Goal: Task Accomplishment & Management: Complete application form

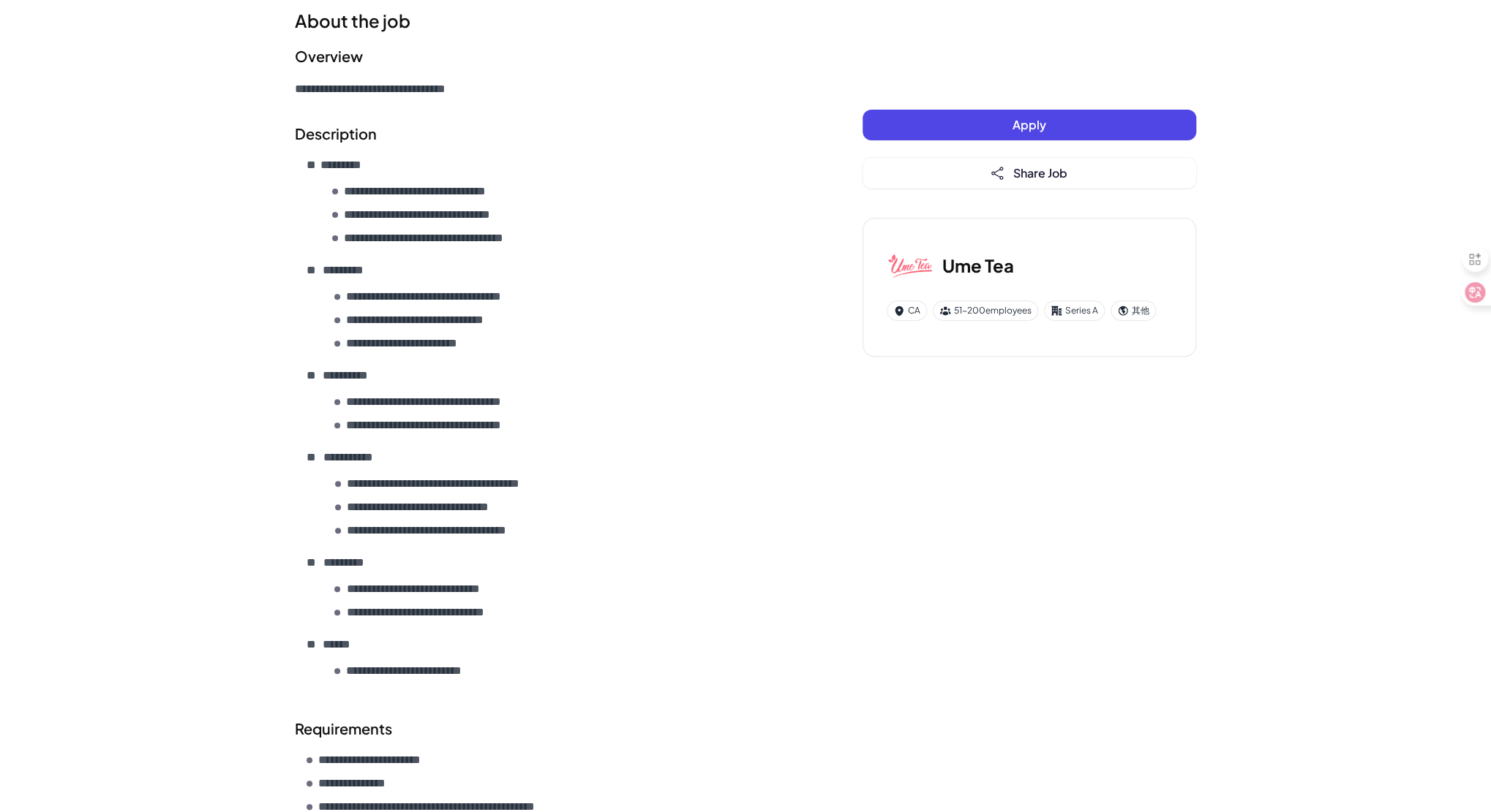
scroll to position [219, 0]
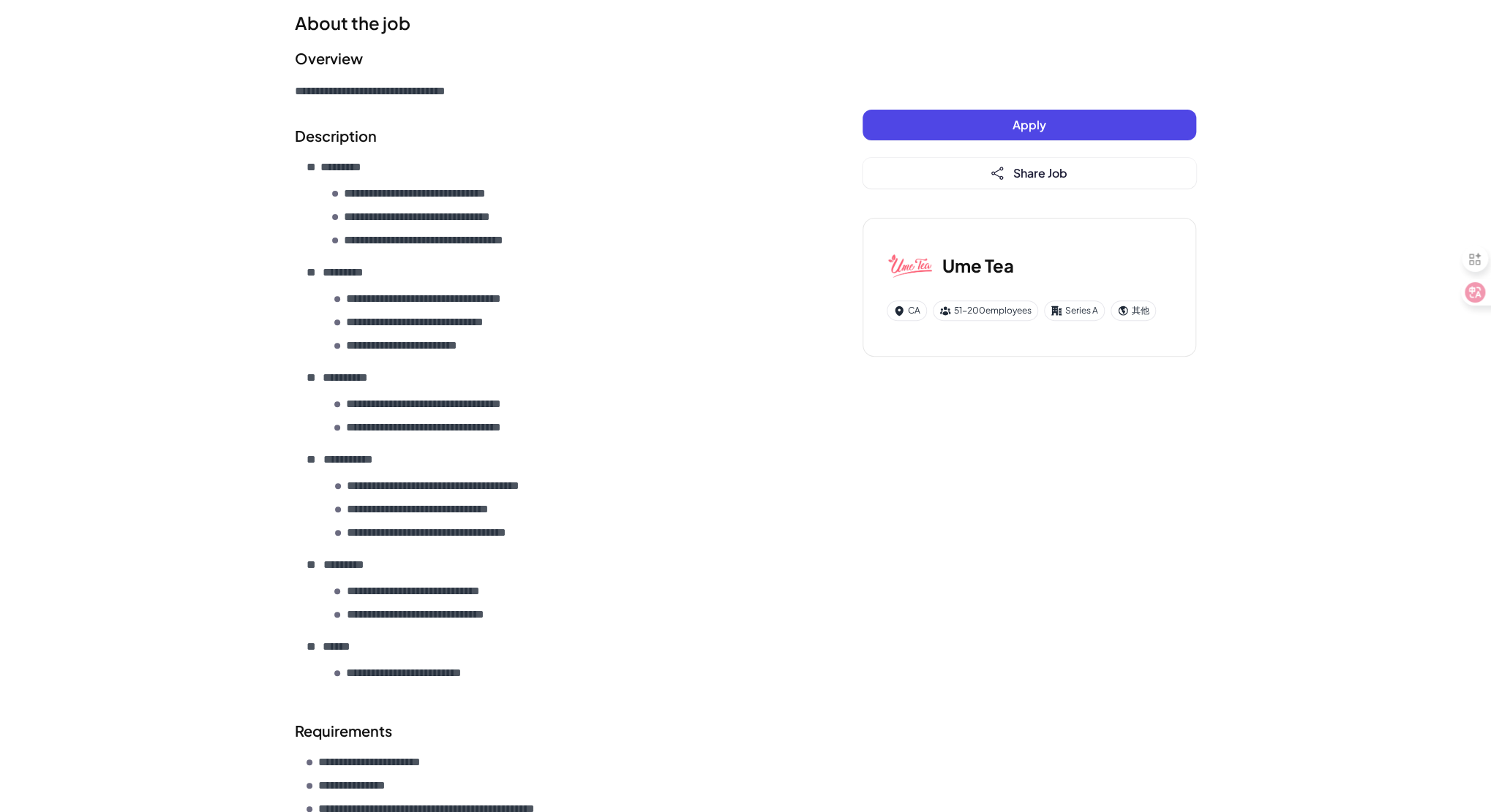
click at [1066, 127] on button "Apply" at bounding box center [1030, 124] width 334 height 30
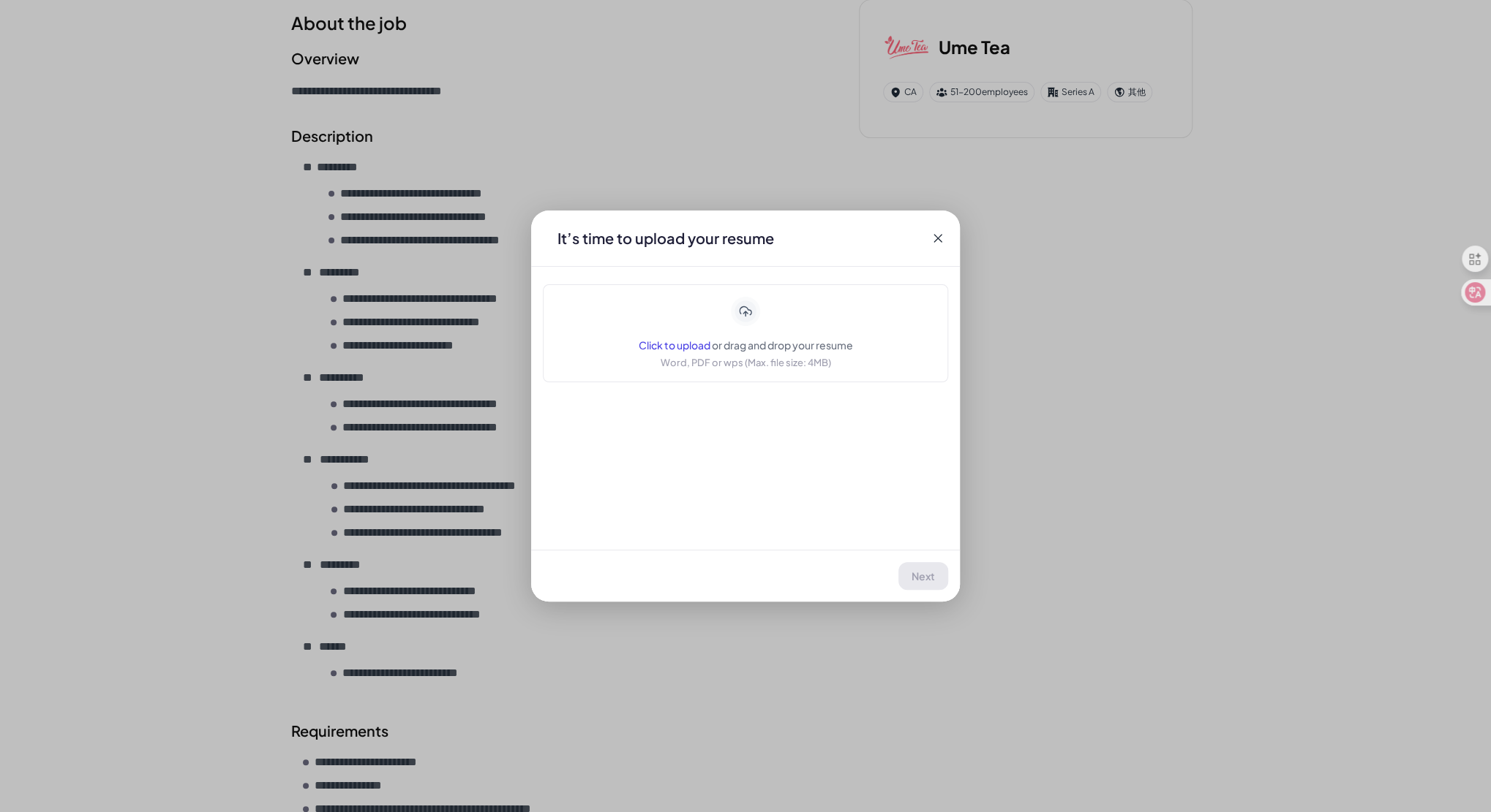
click at [807, 327] on div "Click to upload or drag and drop your resume Word, PDF or wps (Max. file size: …" at bounding box center [746, 333] width 215 height 73
click at [941, 238] on icon at bounding box center [938, 238] width 15 height 15
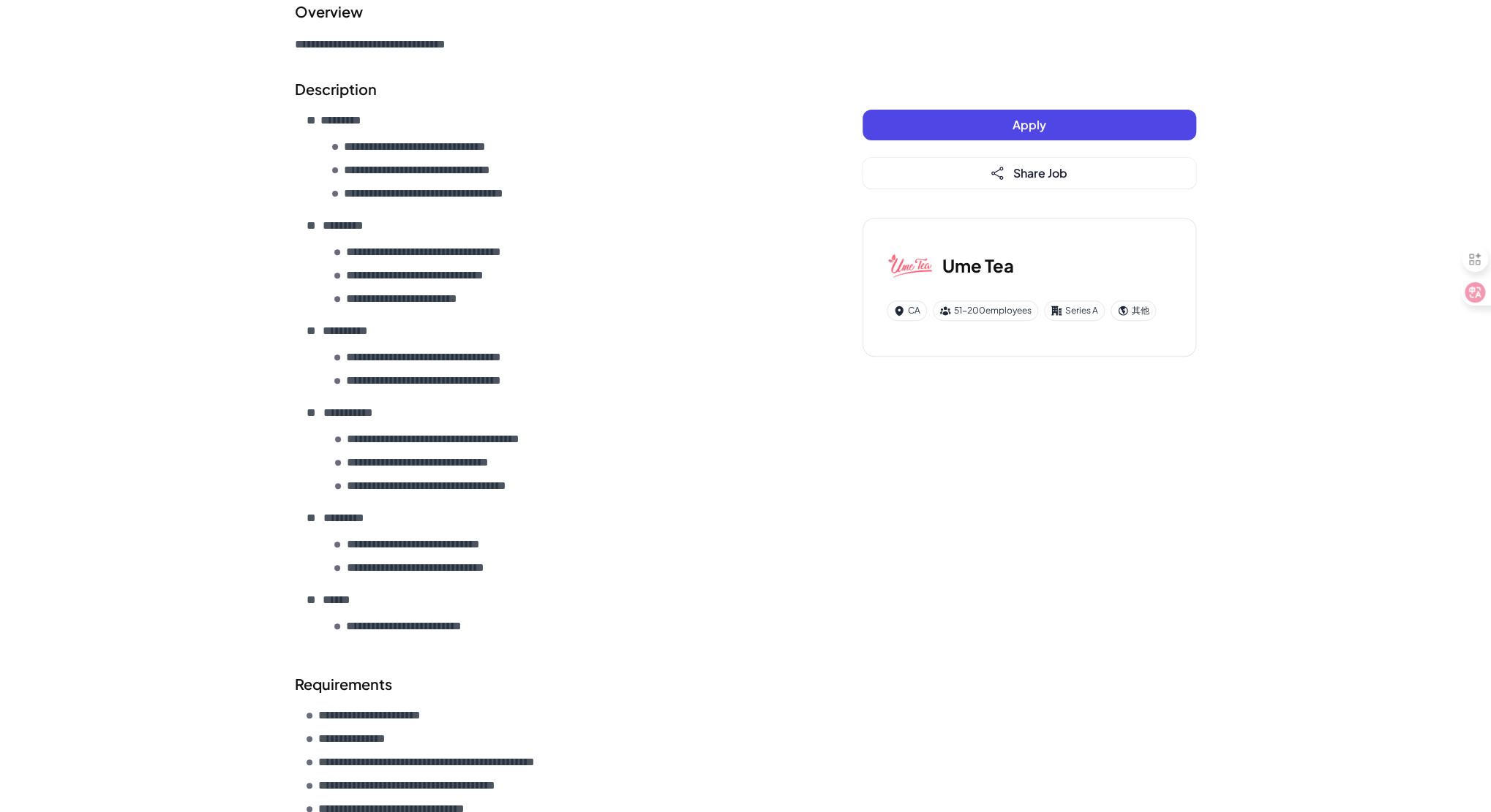
scroll to position [0, 0]
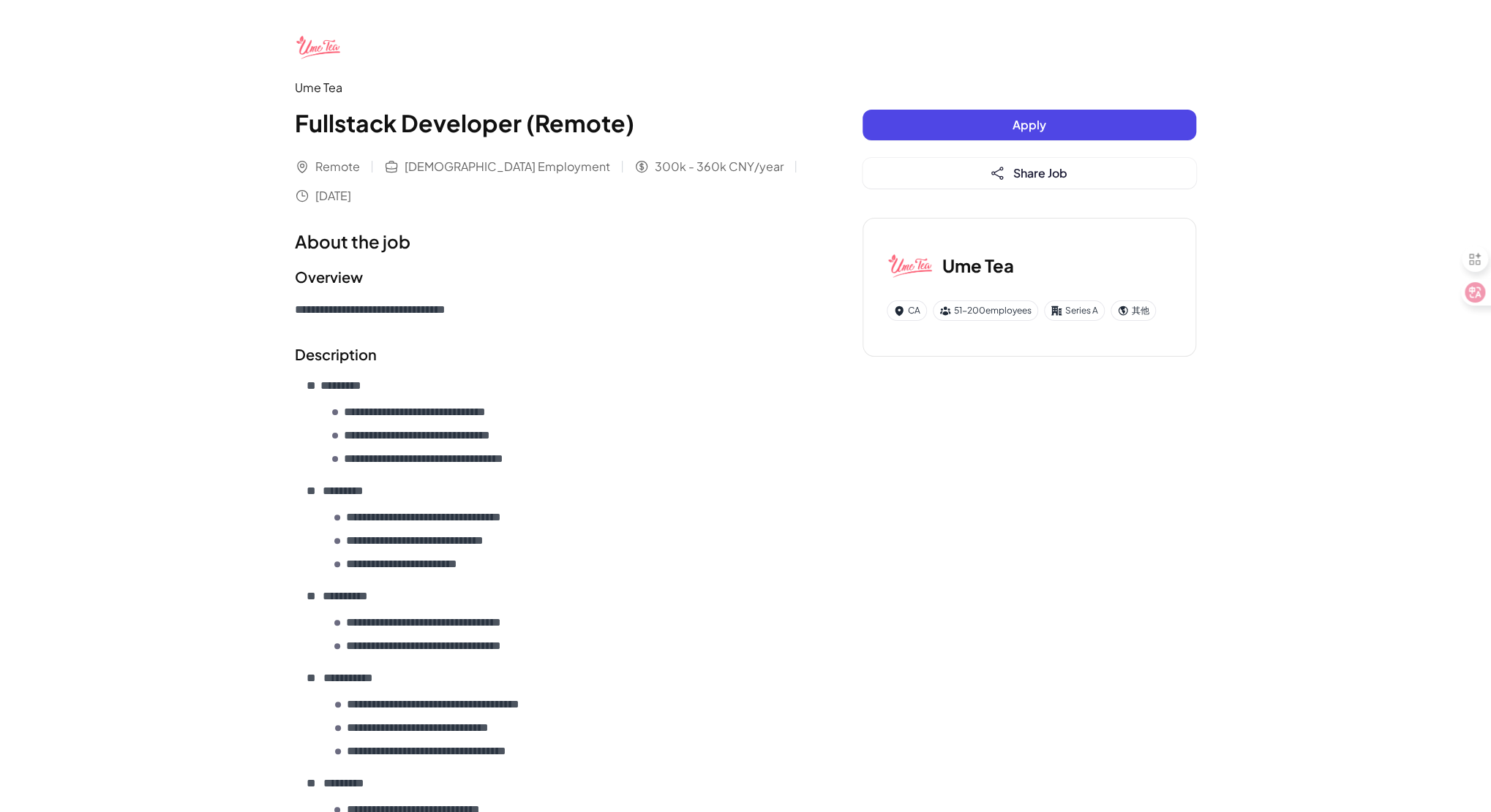
click at [319, 44] on img at bounding box center [318, 47] width 47 height 47
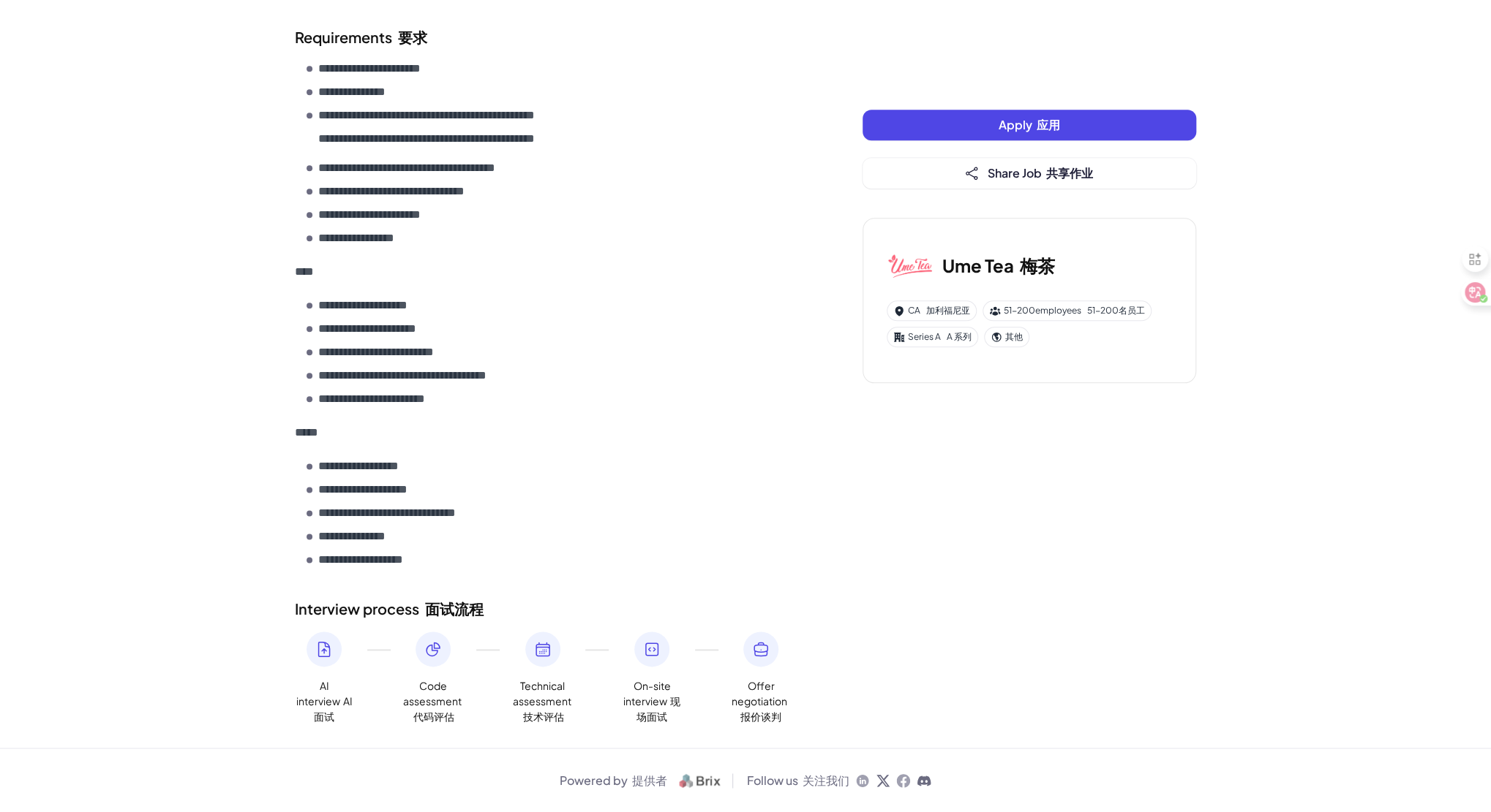
scroll to position [868, 0]
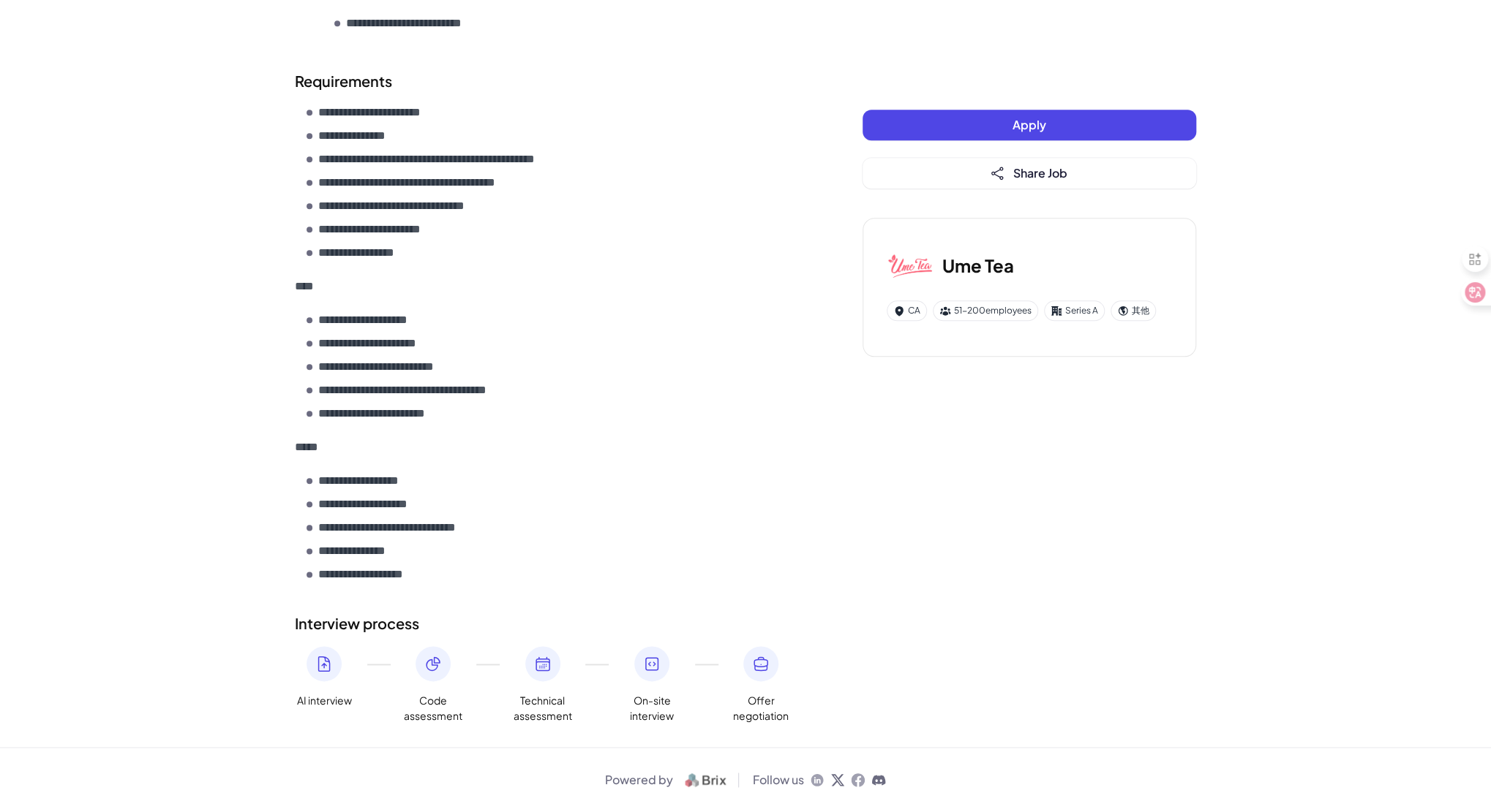
click at [986, 123] on button "Apply" at bounding box center [1030, 124] width 334 height 30
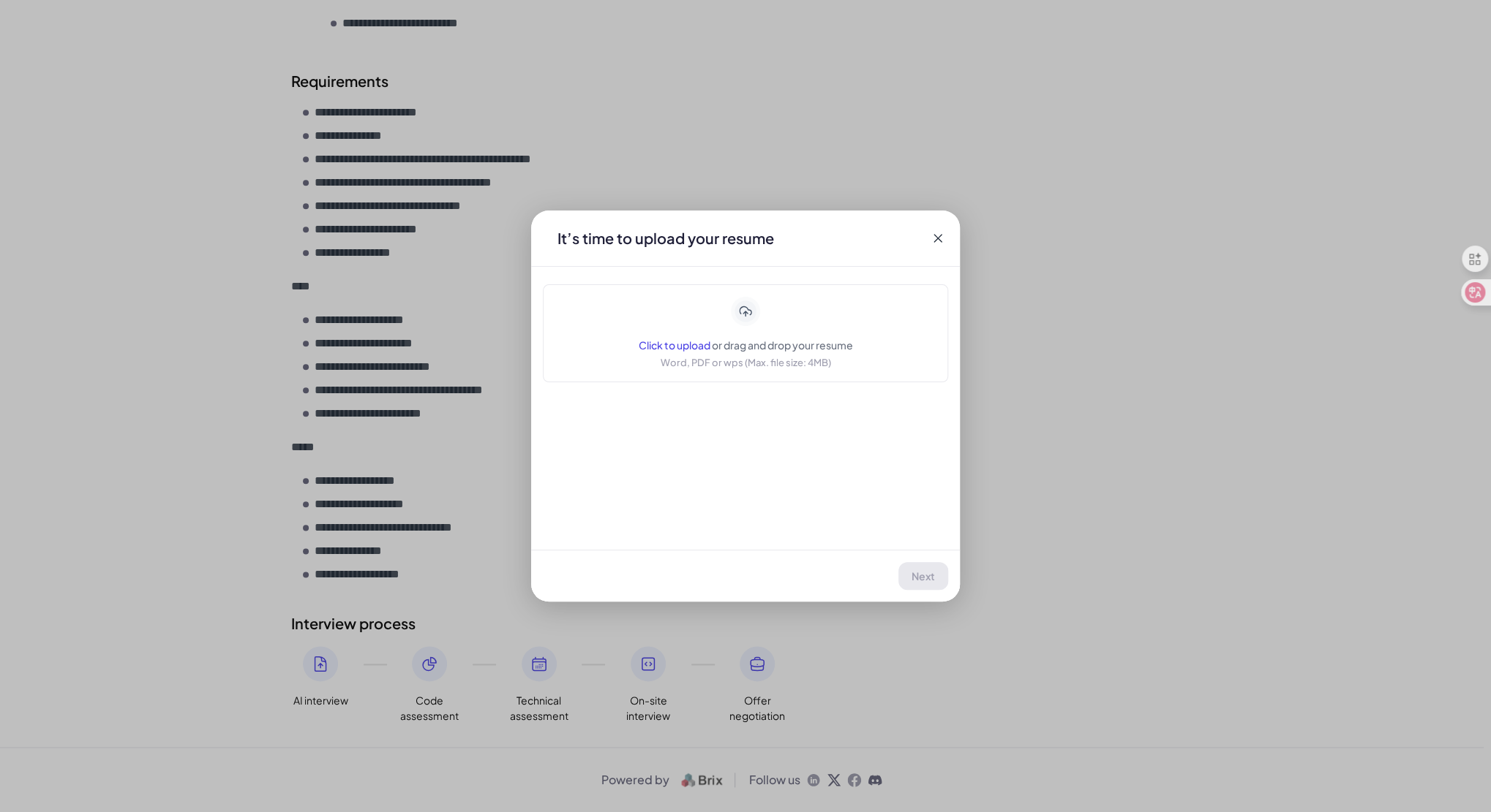
click at [749, 320] on icon at bounding box center [746, 311] width 25 height 25
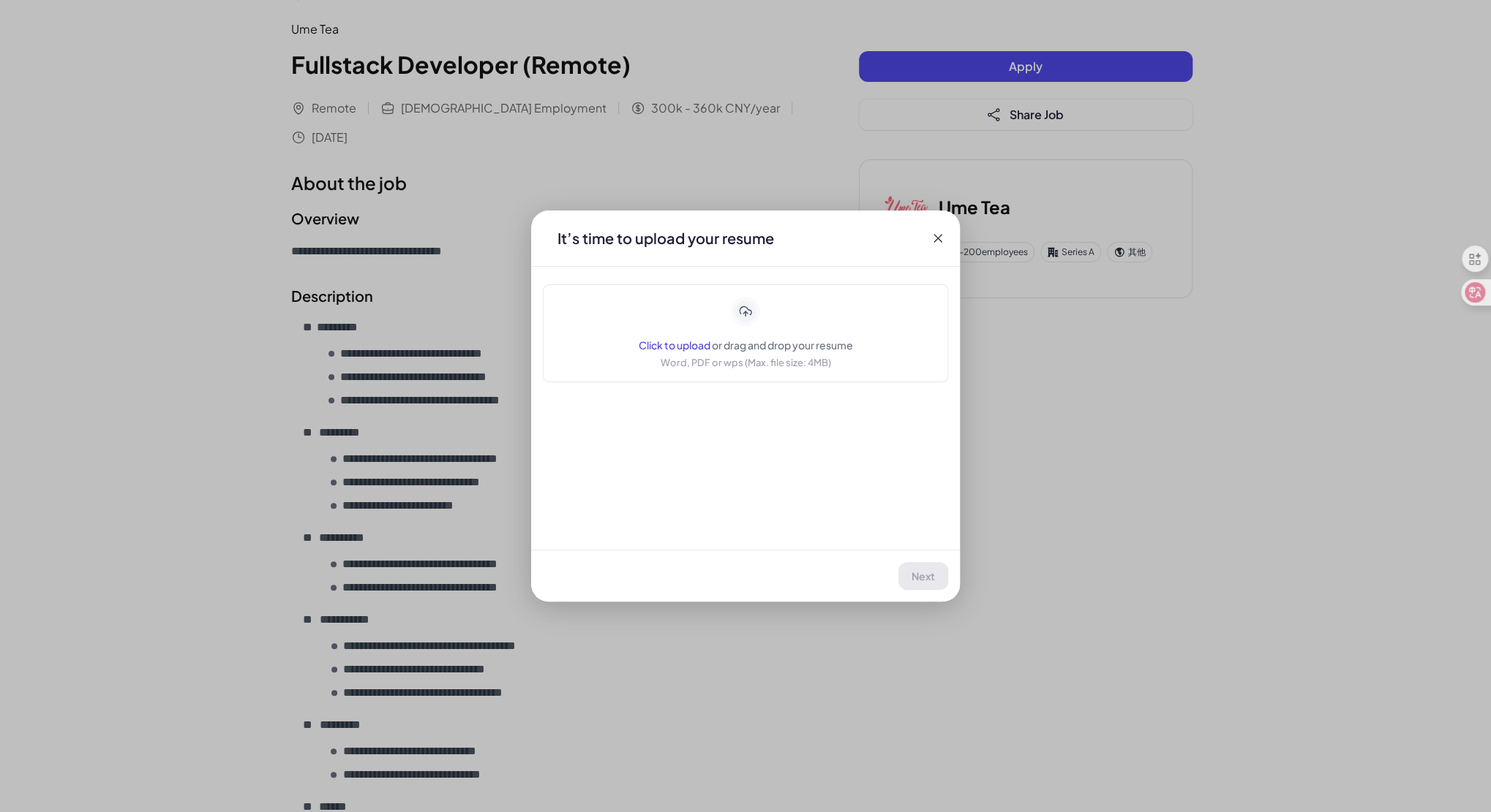
scroll to position [0, 0]
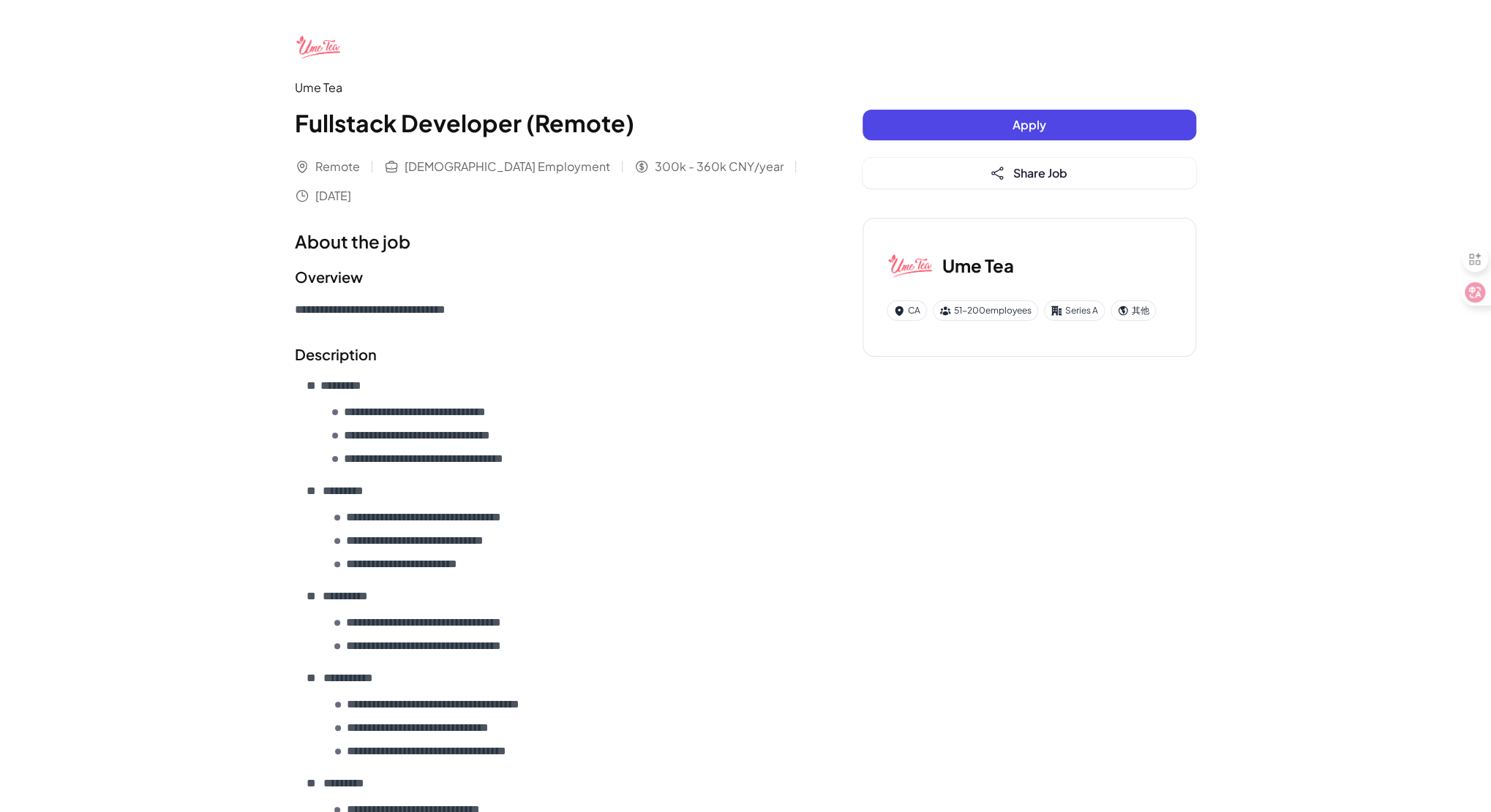
click at [1011, 128] on button "Apply" at bounding box center [1030, 124] width 334 height 30
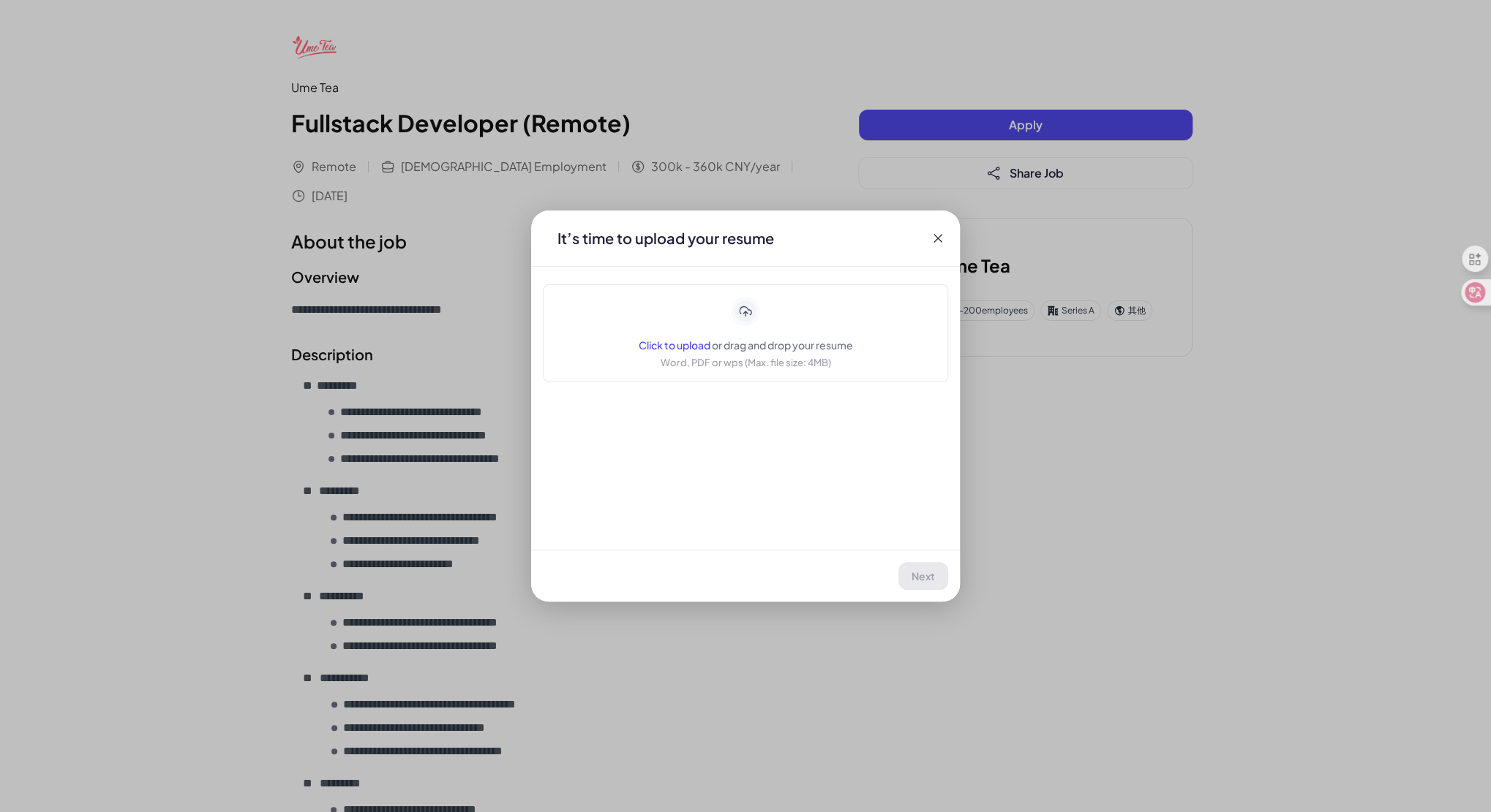
click at [733, 325] on icon at bounding box center [746, 312] width 30 height 30
click at [931, 572] on span "Next" at bounding box center [924, 576] width 23 height 13
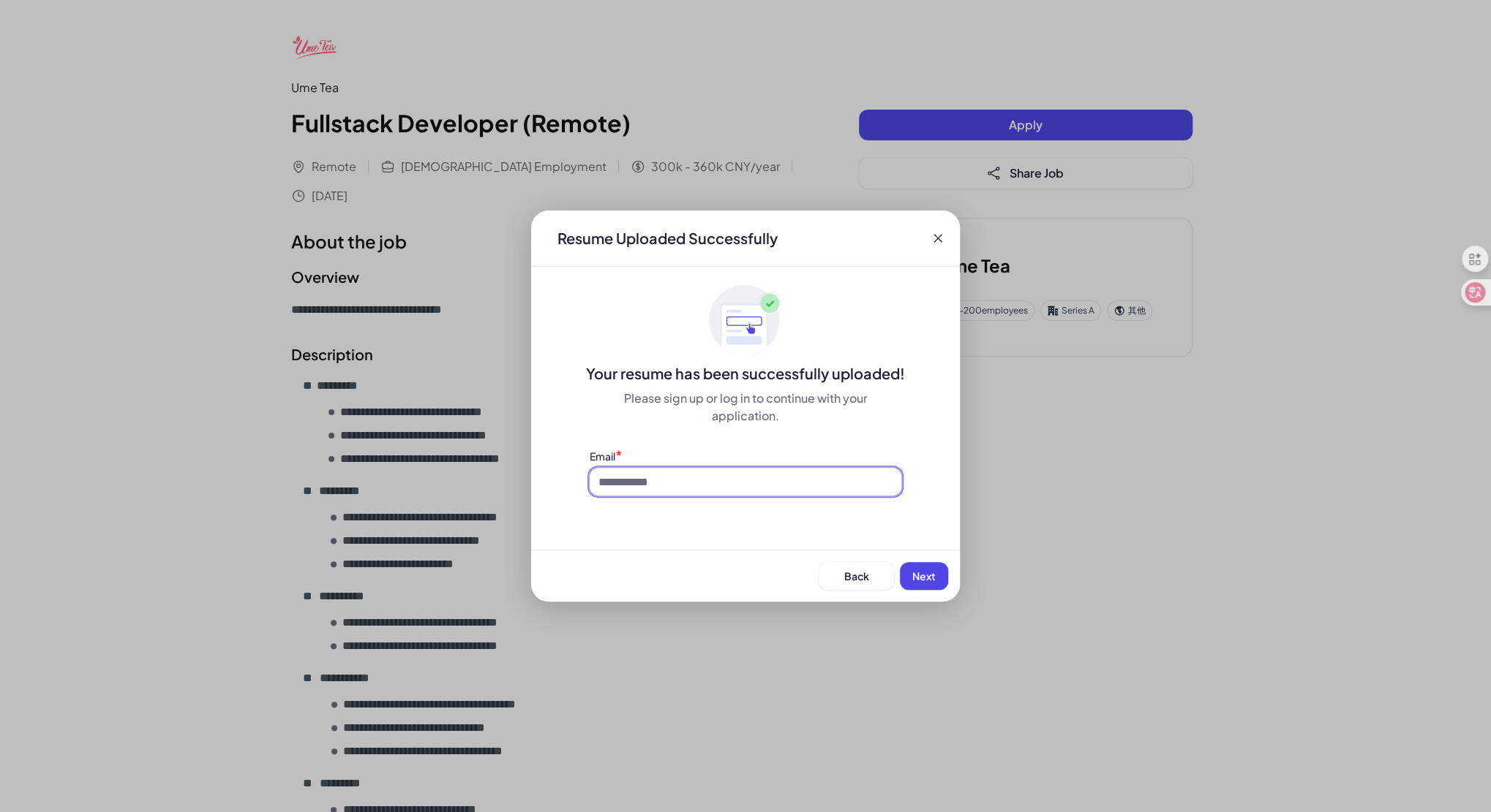
click at [805, 482] on input at bounding box center [746, 482] width 312 height 28
type input "**********"
click at [926, 582] on button "Next" at bounding box center [924, 576] width 49 height 28
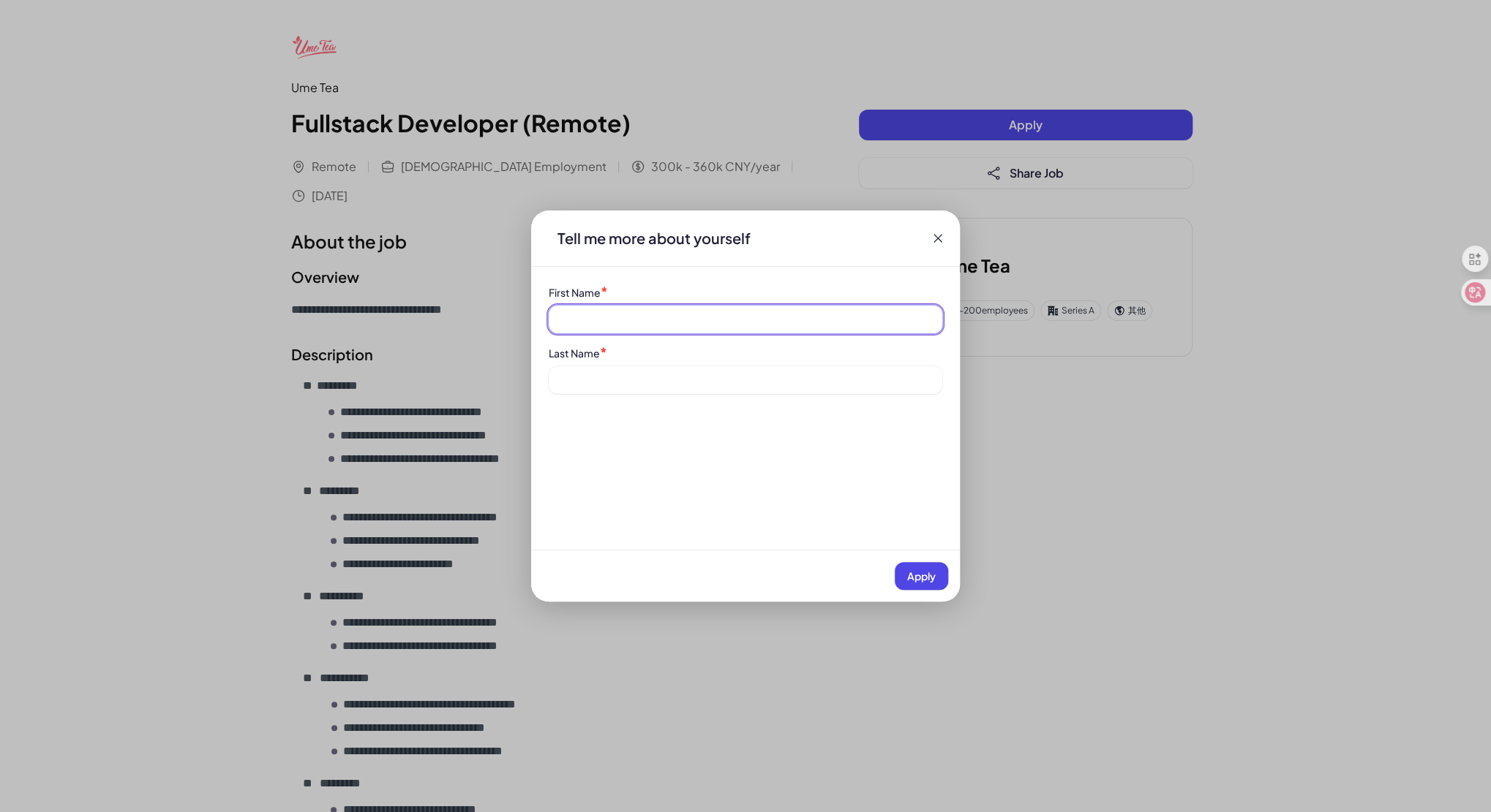
click at [766, 309] on input at bounding box center [745, 320] width 394 height 28
type input "*"
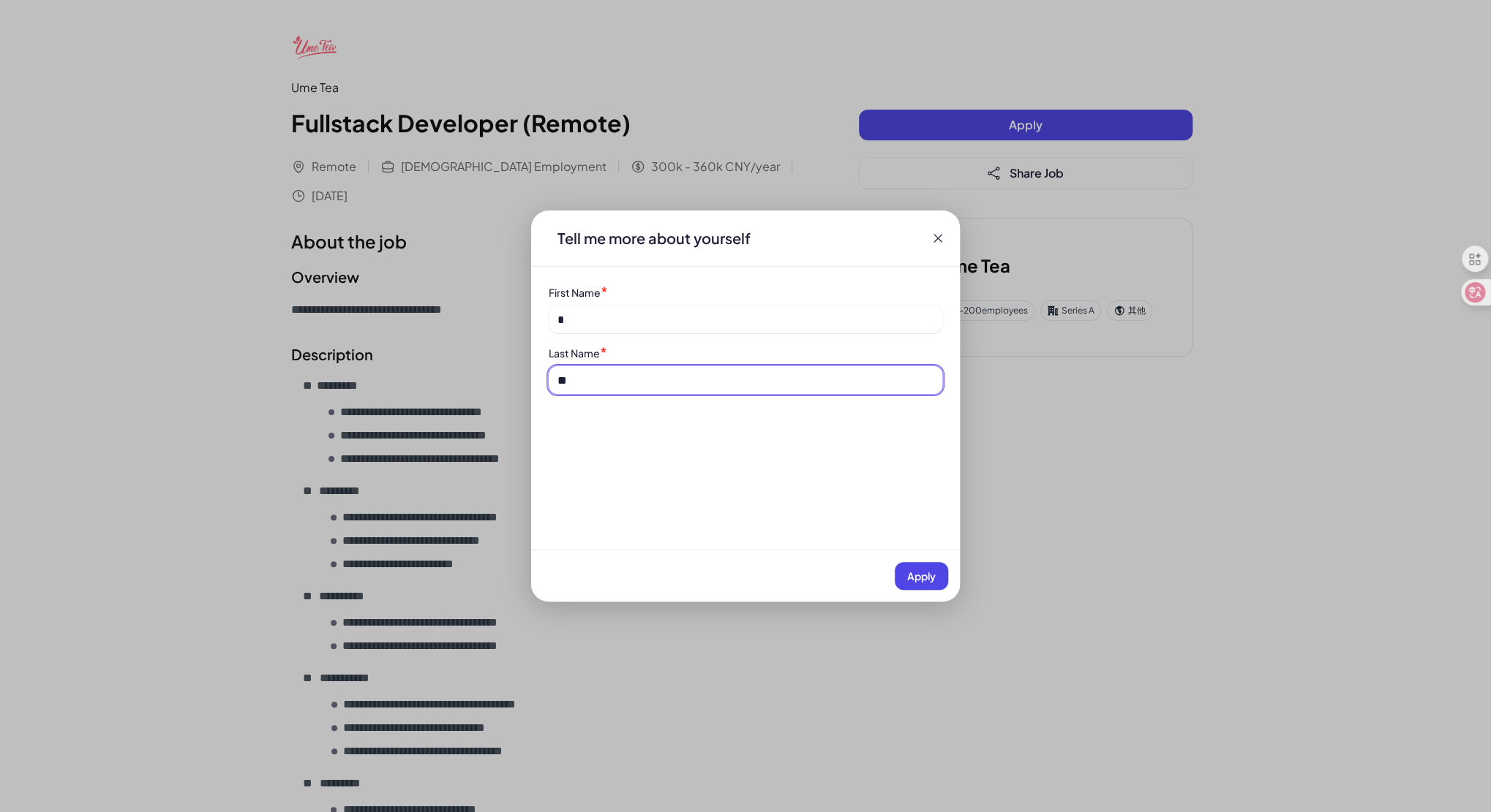
type input "**"
click at [923, 584] on button "Apply" at bounding box center [921, 576] width 53 height 28
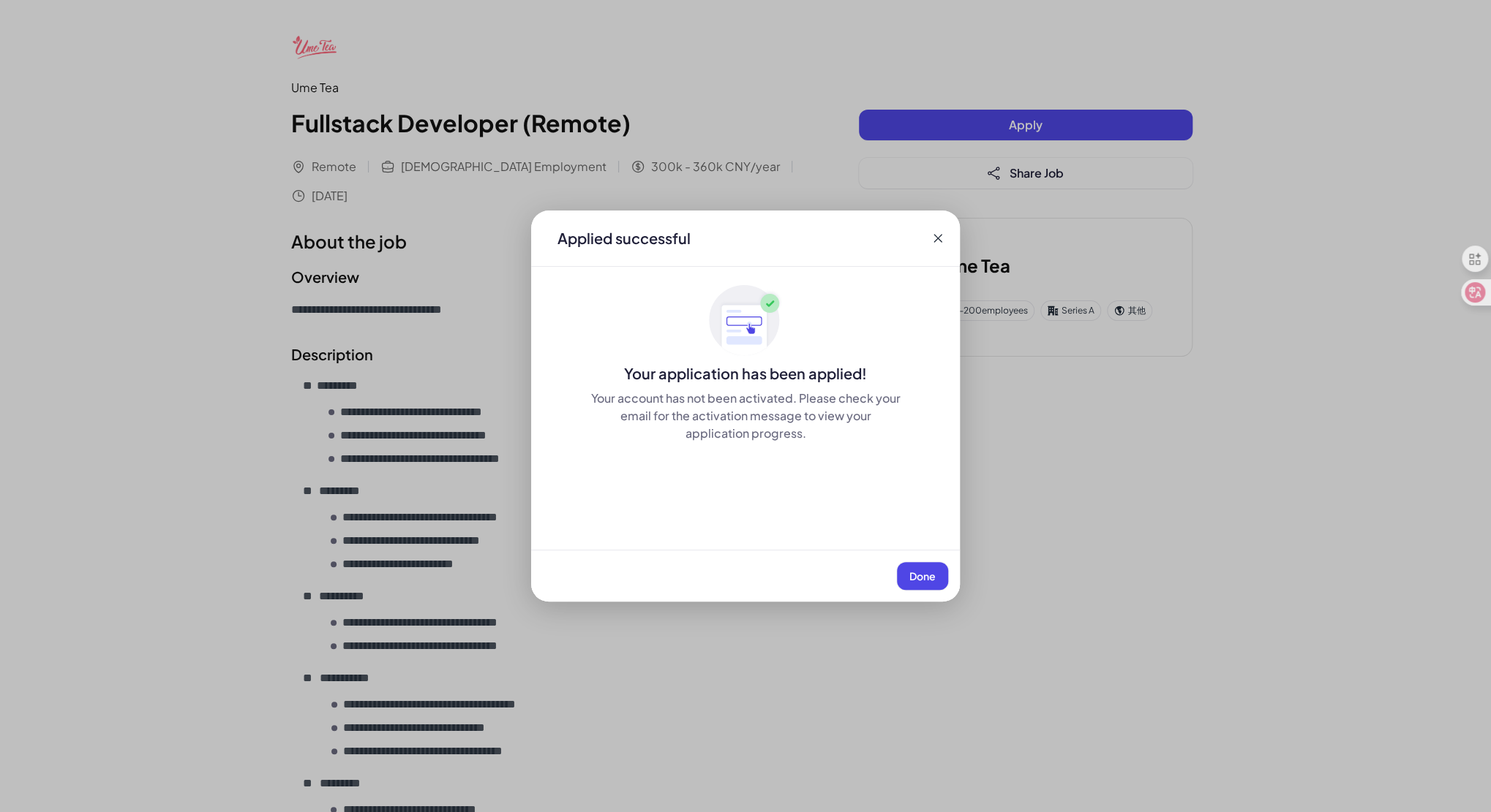
click at [938, 584] on button "Done" at bounding box center [922, 576] width 51 height 28
